Goal: Obtain resource: Download file/media

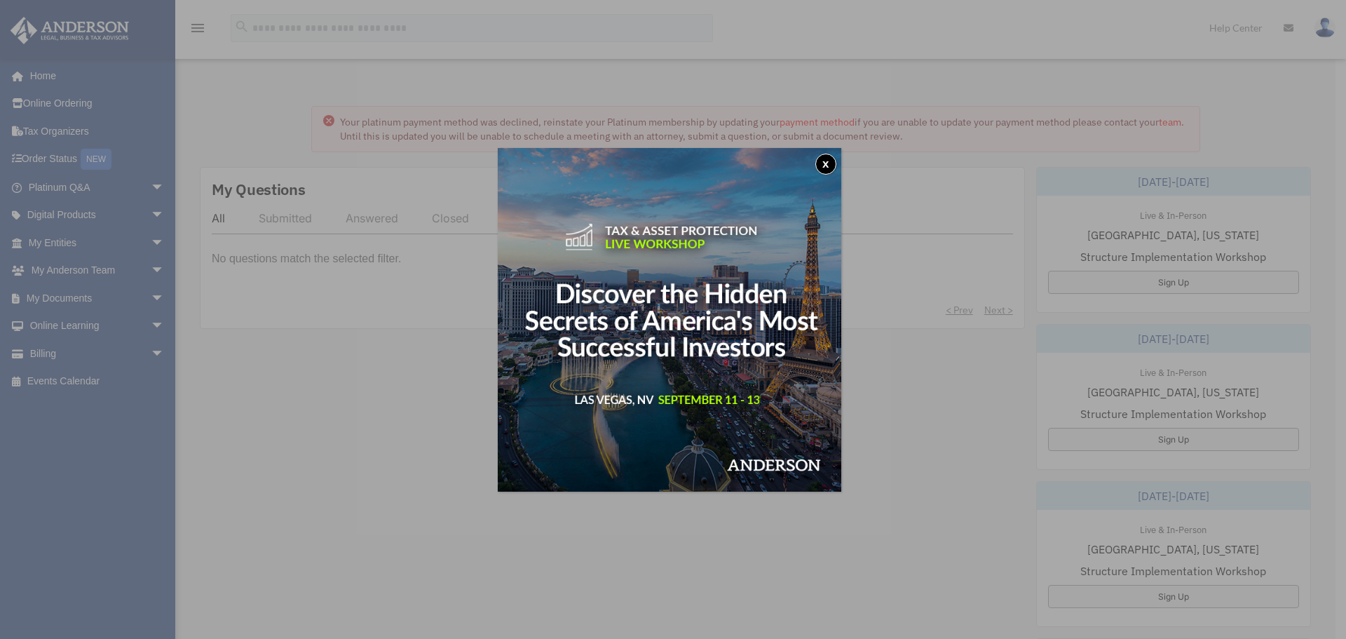
click at [828, 159] on button "x" at bounding box center [825, 164] width 21 height 21
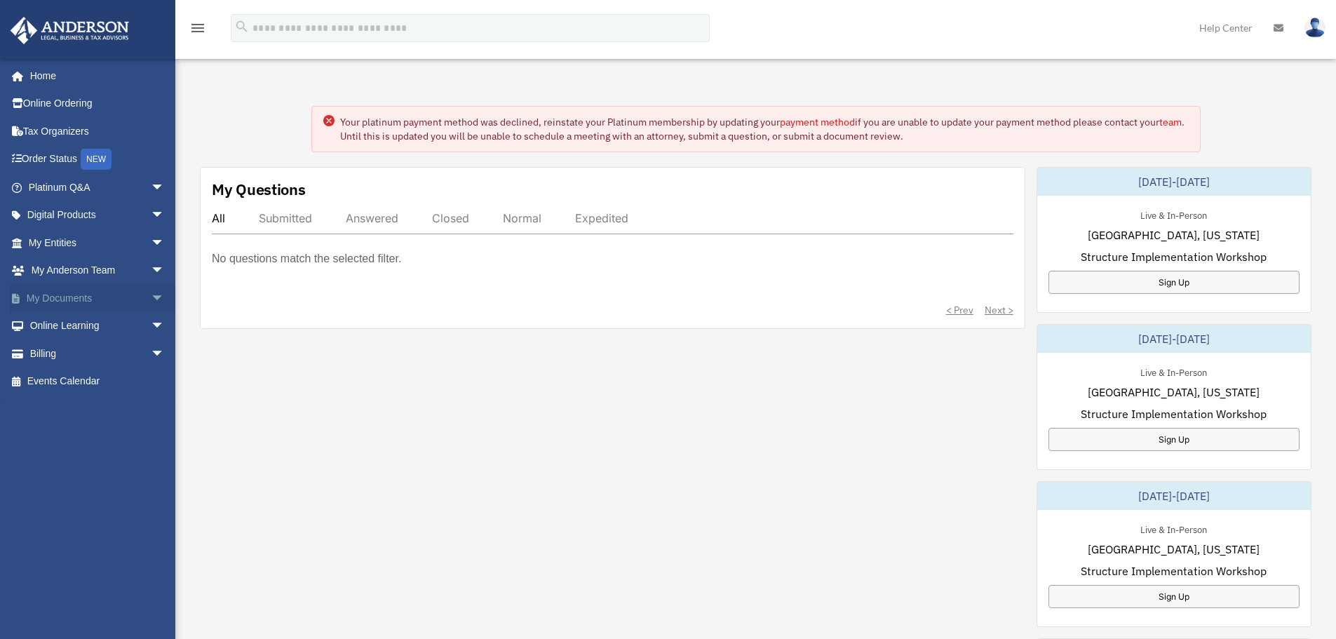
click at [80, 293] on link "My Documents arrow_drop_down" at bounding box center [98, 298] width 176 height 28
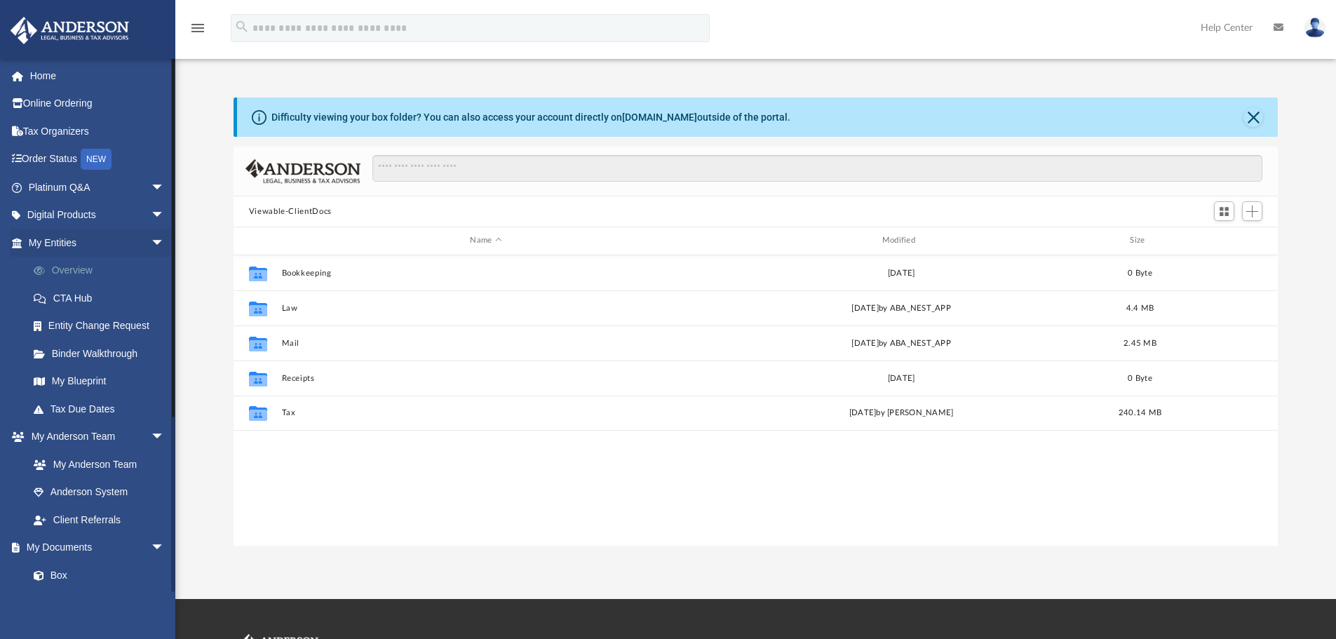
scroll to position [308, 1033]
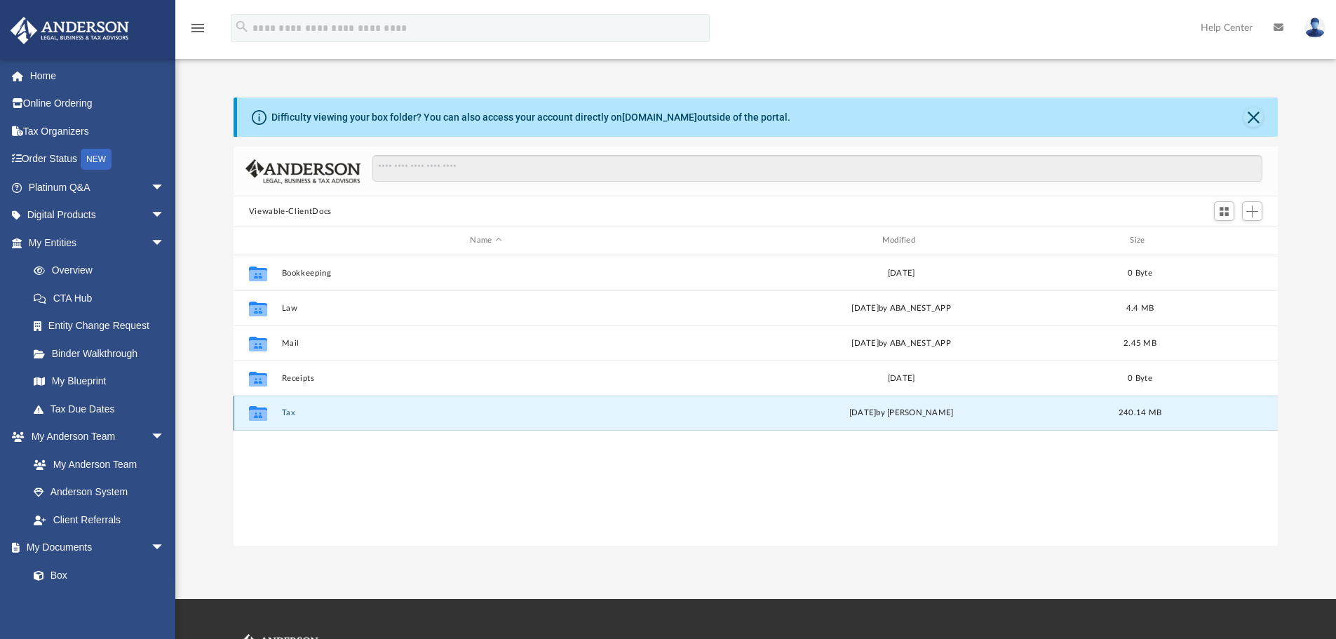
click at [302, 409] on button "Tax" at bounding box center [485, 412] width 409 height 9
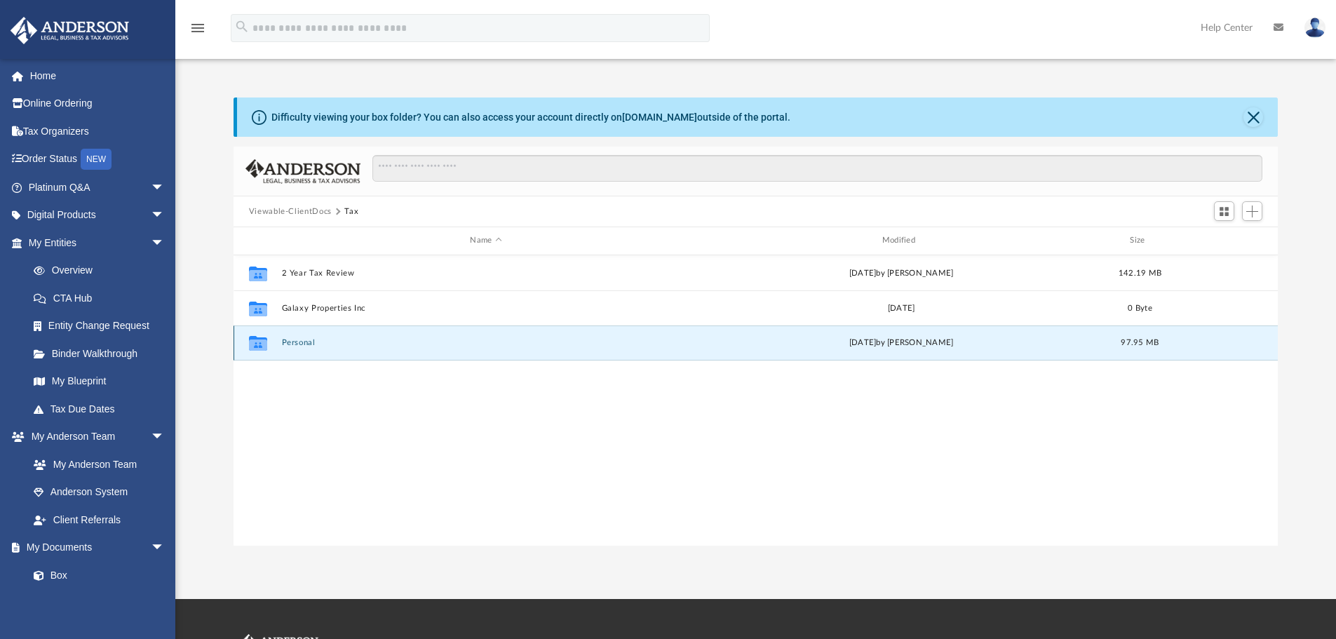
click at [292, 338] on button "Personal" at bounding box center [485, 342] width 409 height 9
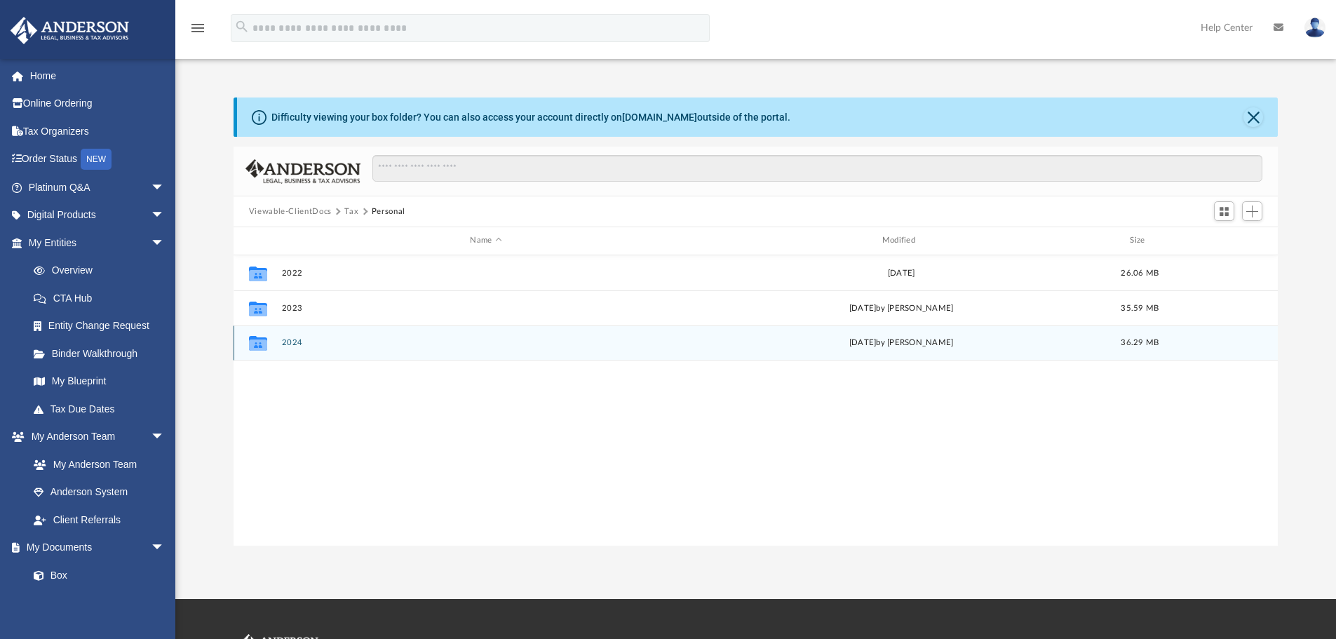
click at [292, 341] on button "2024" at bounding box center [485, 342] width 409 height 9
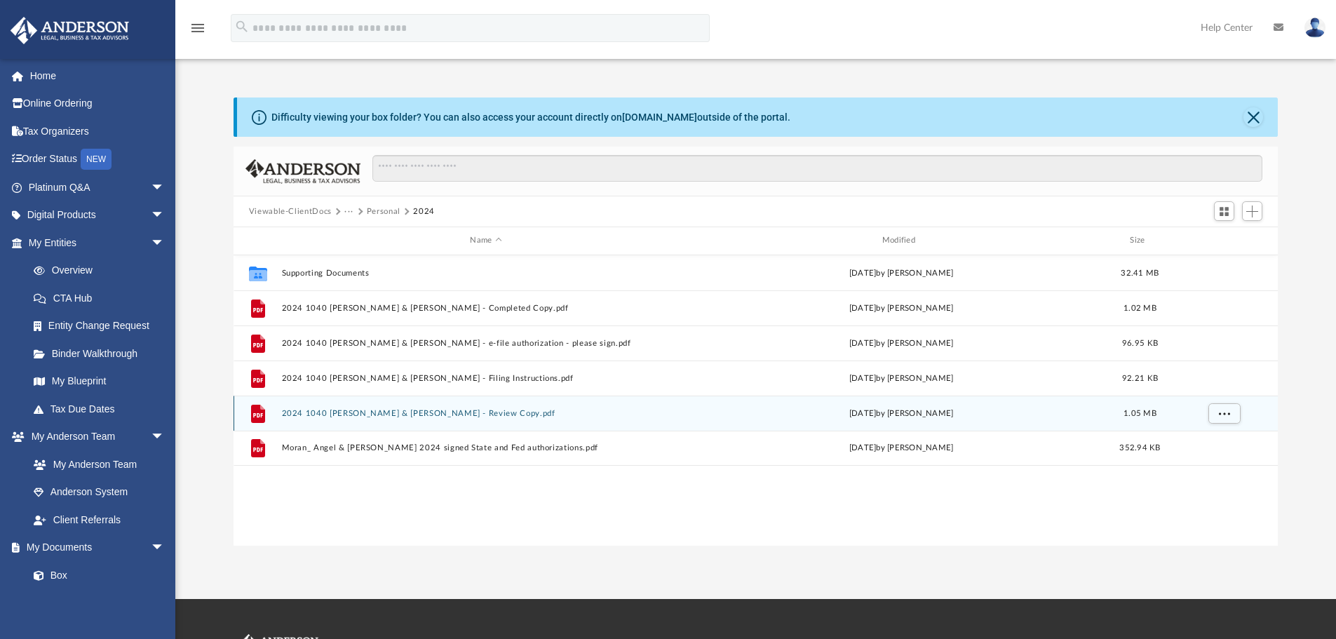
click at [395, 407] on div "File 2024 1040 [PERSON_NAME] & [PERSON_NAME] - Review Copy.pdf [DATE] by [PERSO…" at bounding box center [755, 412] width 1045 height 35
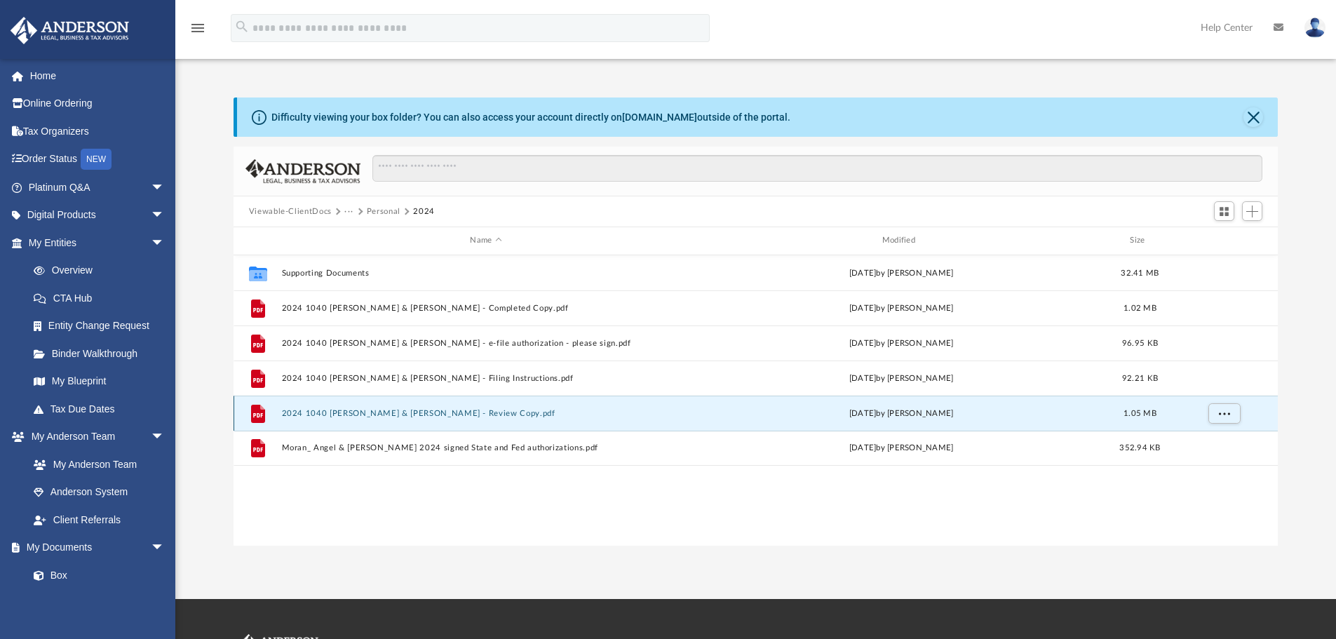
click at [427, 412] on button "2024 1040 [PERSON_NAME] & [PERSON_NAME] - Review Copy.pdf" at bounding box center [485, 413] width 409 height 9
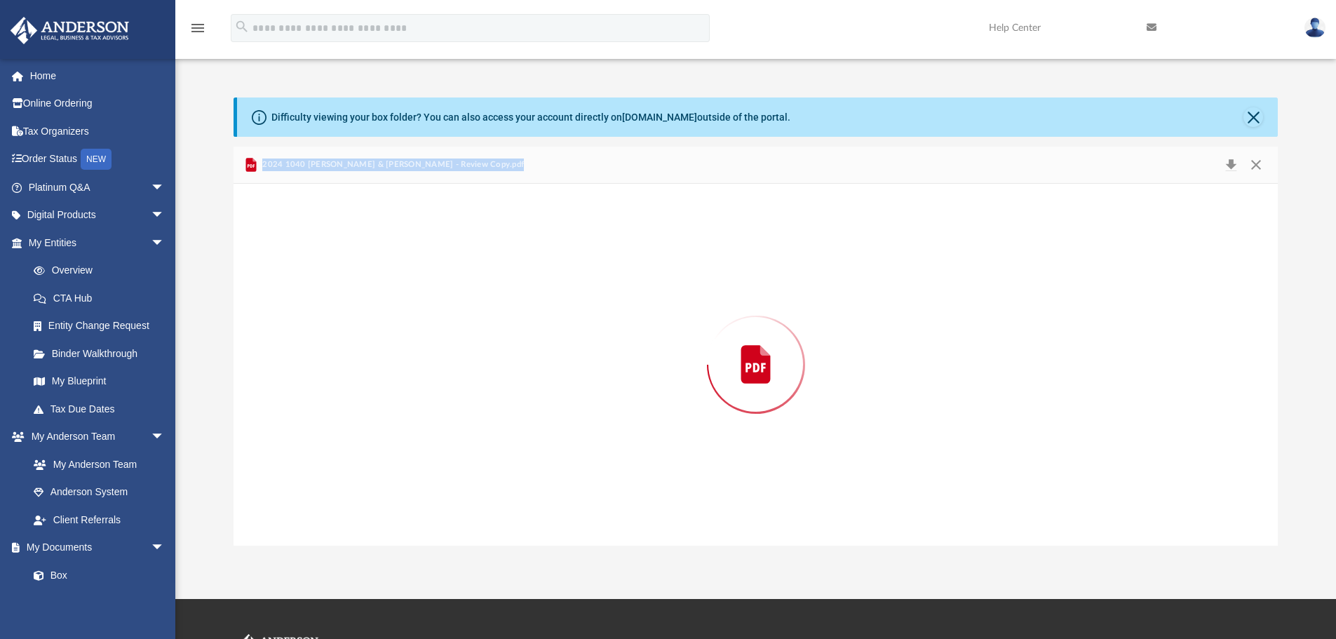
click at [427, 412] on div "Preview" at bounding box center [755, 365] width 1045 height 362
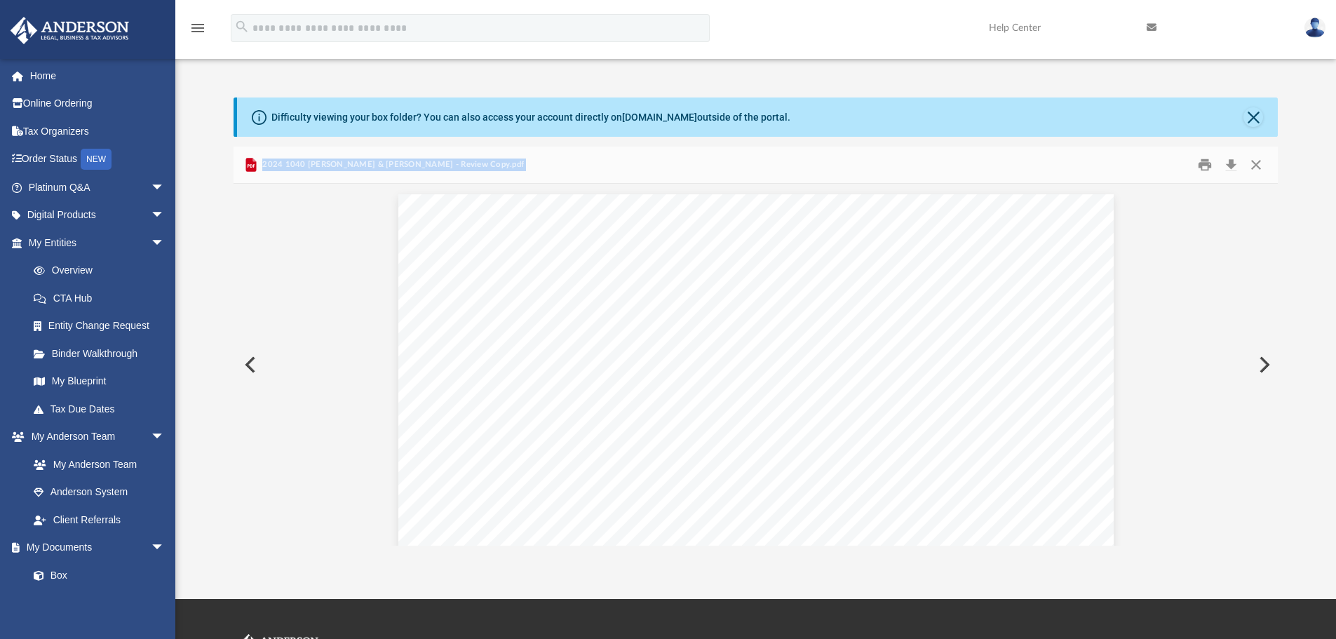
scroll to position [4732, 0]
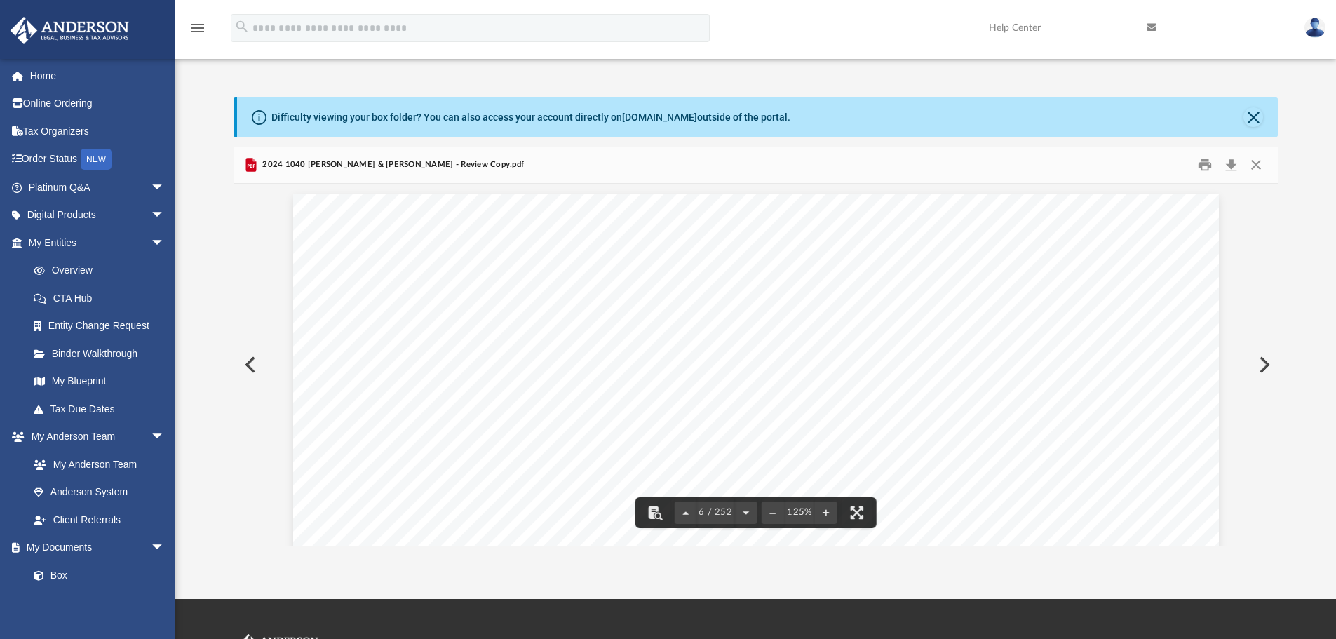
click at [1272, 545] on div "App [EMAIL_ADDRESS][DOMAIN_NAME] Sign Out [EMAIL_ADDRESS][DOMAIN_NAME] Home Onl…" at bounding box center [668, 299] width 1336 height 599
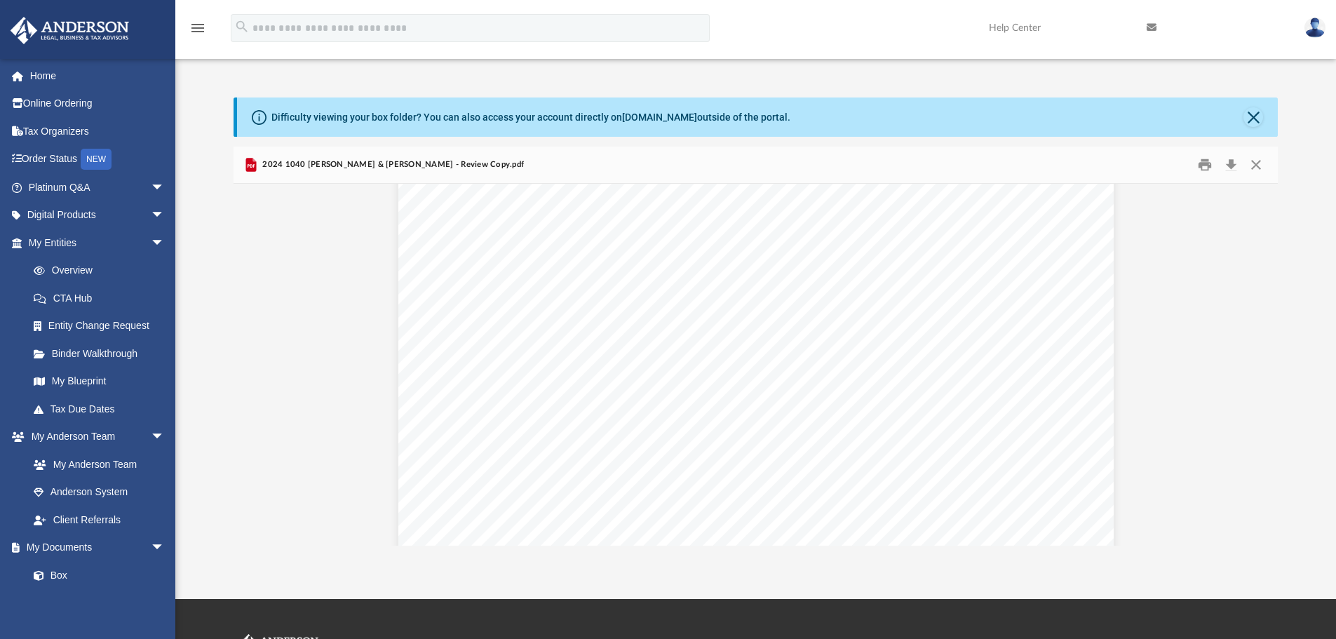
scroll to position [14089, 0]
